Goal: Check status: Check status

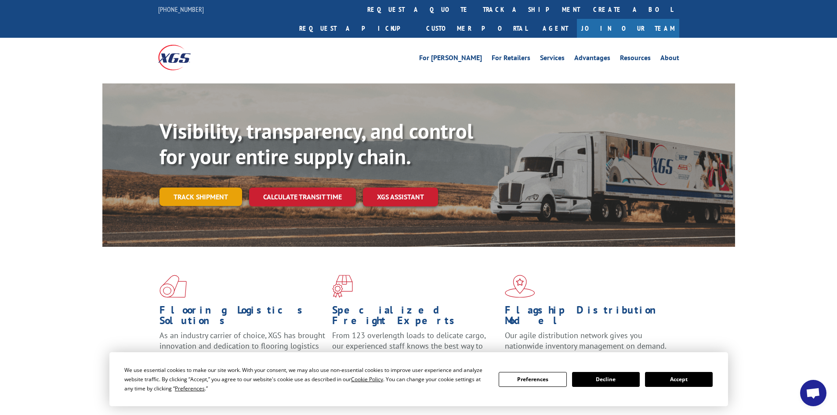
click at [235, 188] on link "Track shipment" at bounding box center [201, 197] width 83 height 18
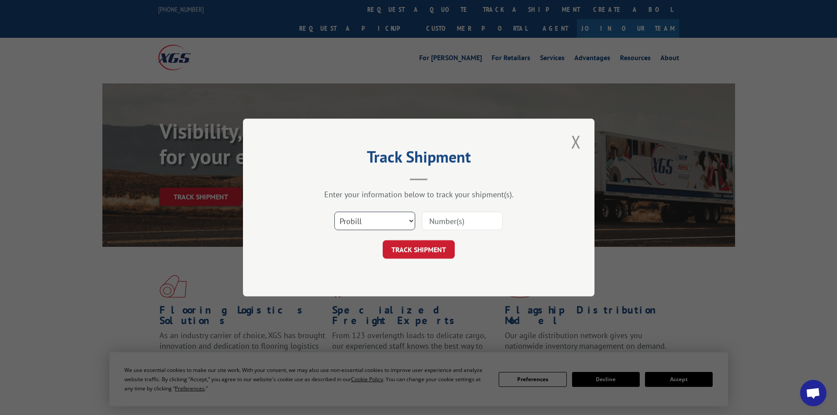
click at [346, 219] on select "Select category... Probill BOL PO" at bounding box center [374, 221] width 81 height 18
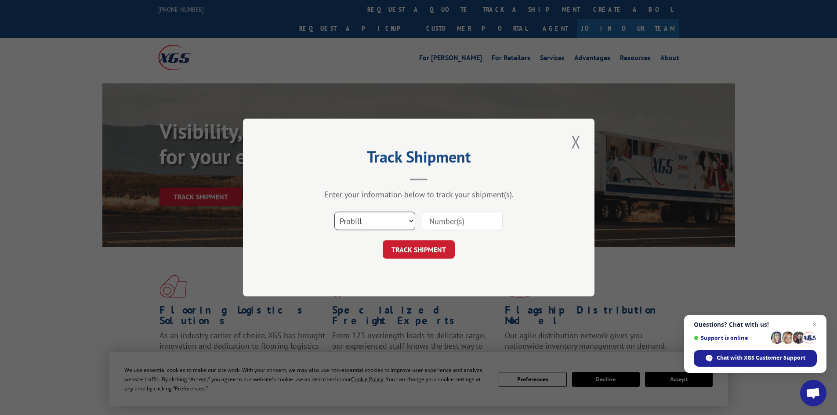
select select "bol"
click at [334, 212] on select "Select category... Probill BOL PO" at bounding box center [374, 221] width 81 height 18
click at [448, 221] on input at bounding box center [462, 221] width 81 height 18
paste input "4883856"
type input "4883856"
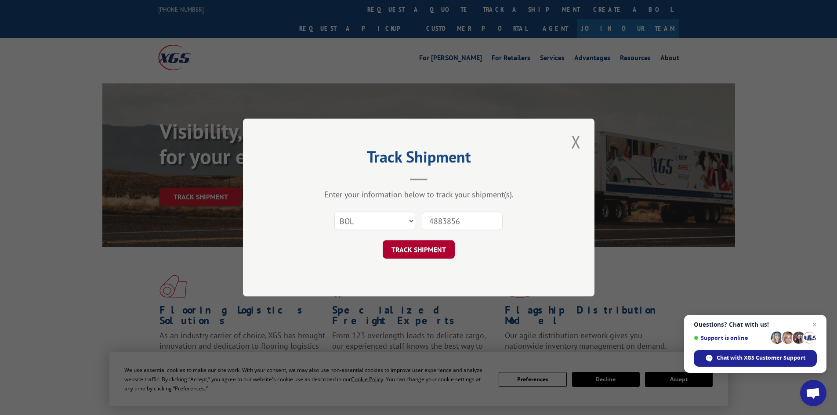
click at [422, 253] on button "TRACK SHIPMENT" at bounding box center [419, 249] width 72 height 18
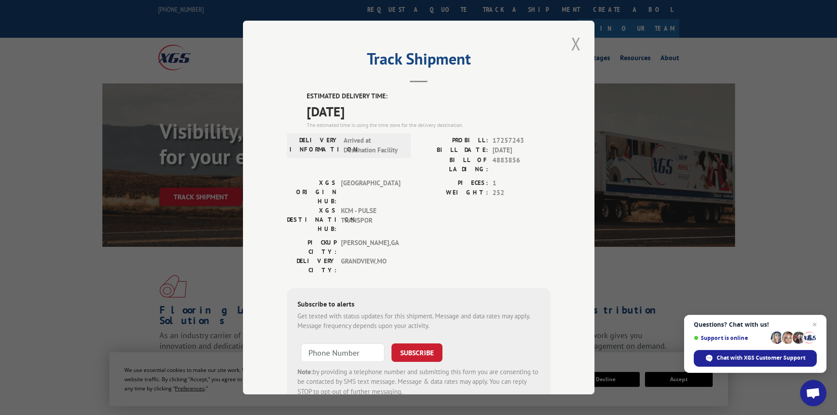
click at [573, 43] on button "Close modal" at bounding box center [576, 44] width 15 height 24
